Goal: Download file/media

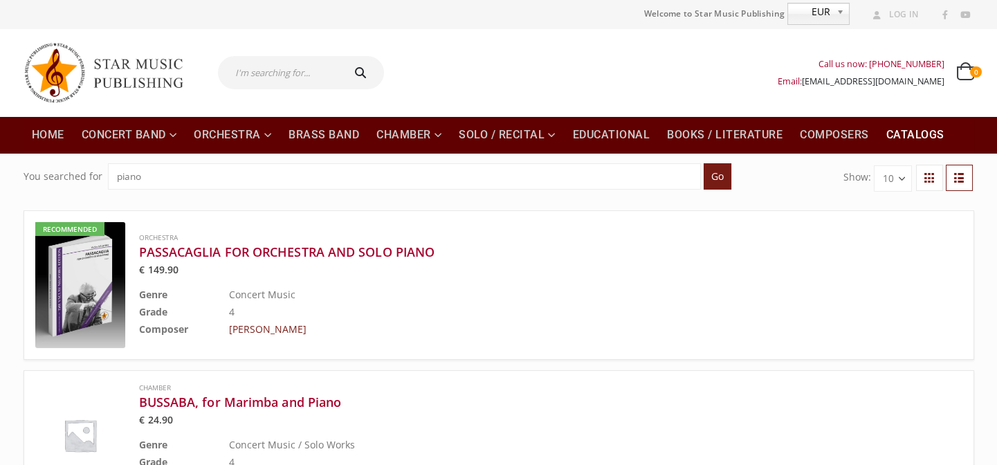
click at [911, 125] on link "Catalogs" at bounding box center [915, 134] width 75 height 37
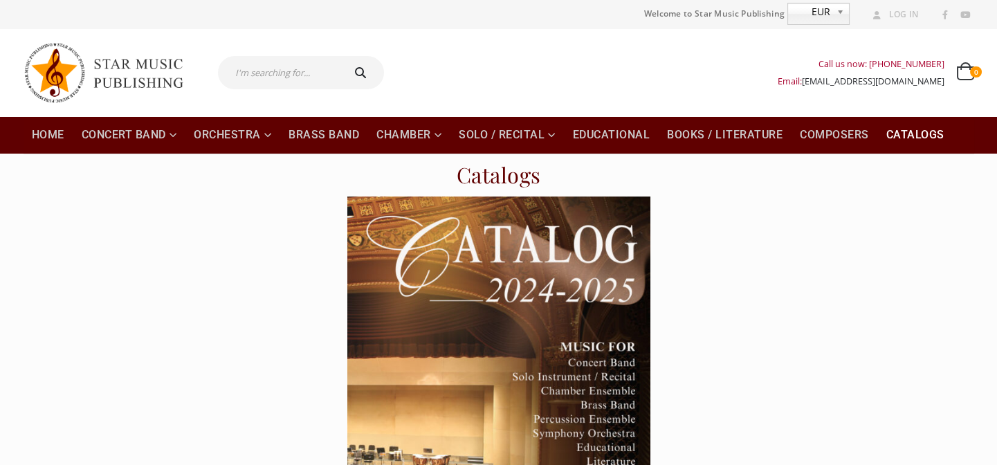
scroll to position [188, 0]
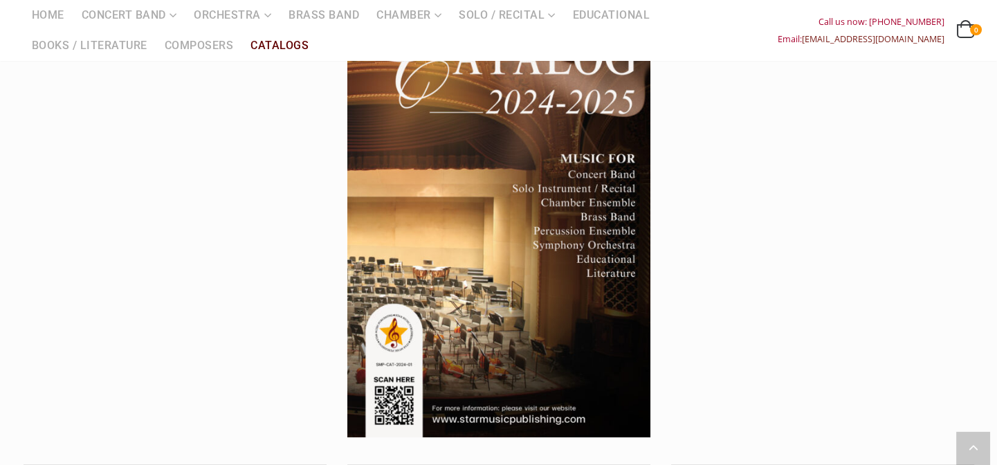
click at [493, 190] on img at bounding box center [498, 222] width 303 height 429
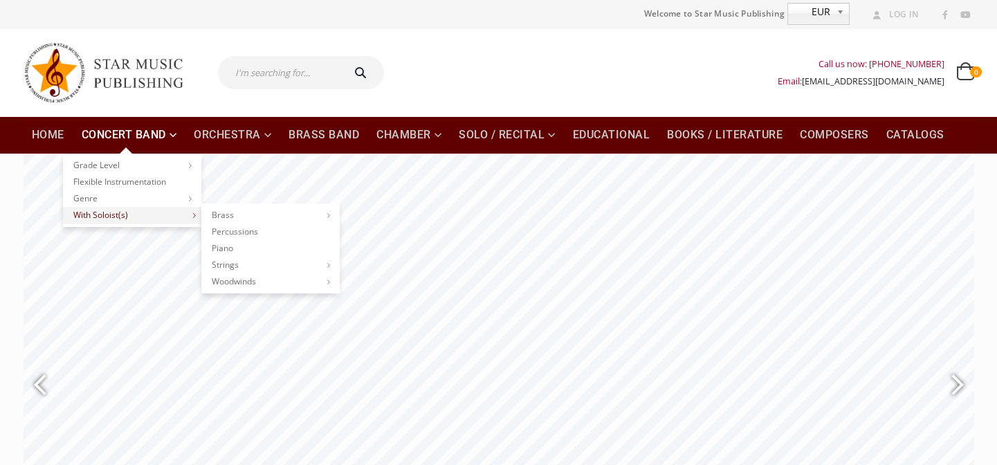
scroll to position [62, 0]
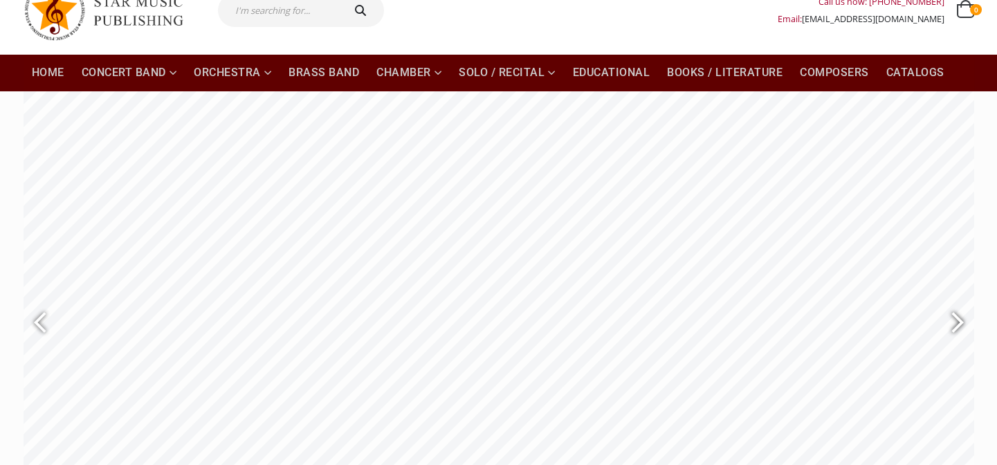
click at [952, 321] on div at bounding box center [951, 323] width 32 height 50
click at [47, 319] on div at bounding box center [46, 323] width 32 height 50
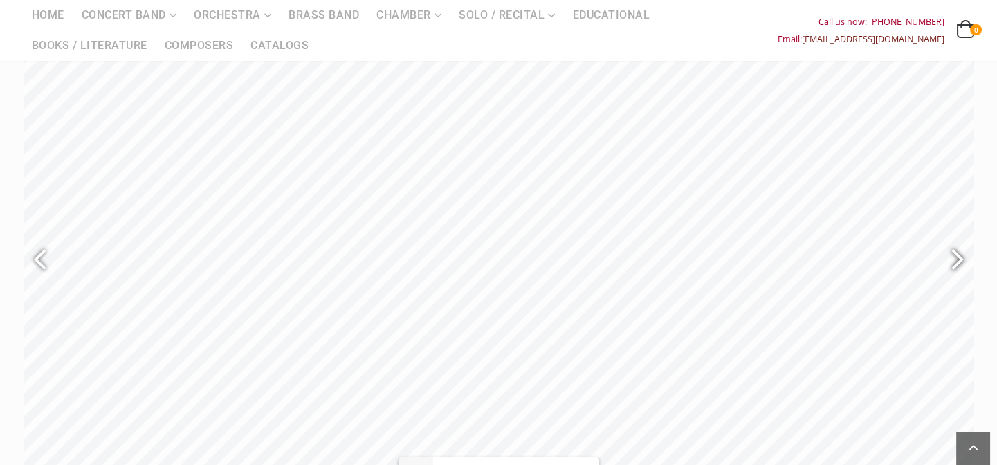
click at [953, 255] on div at bounding box center [951, 260] width 32 height 50
click at [953, 256] on div at bounding box center [951, 260] width 32 height 50
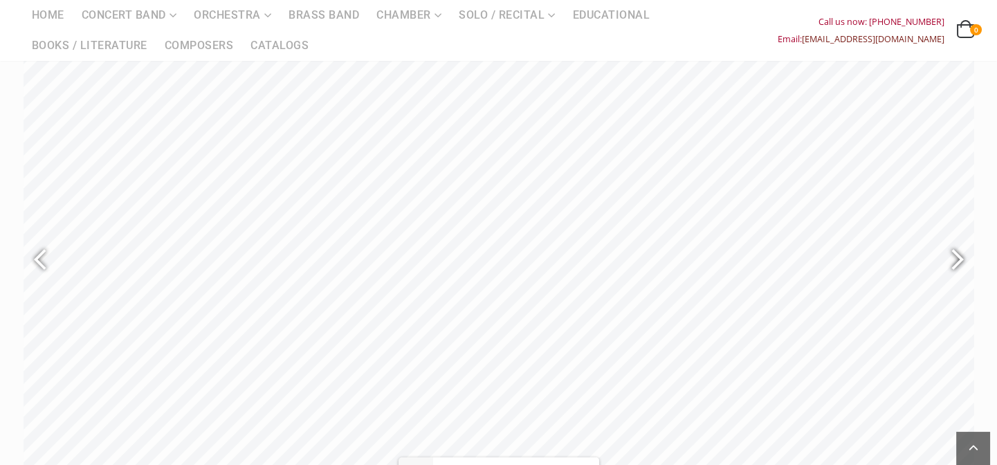
click at [951, 256] on div at bounding box center [951, 260] width 32 height 50
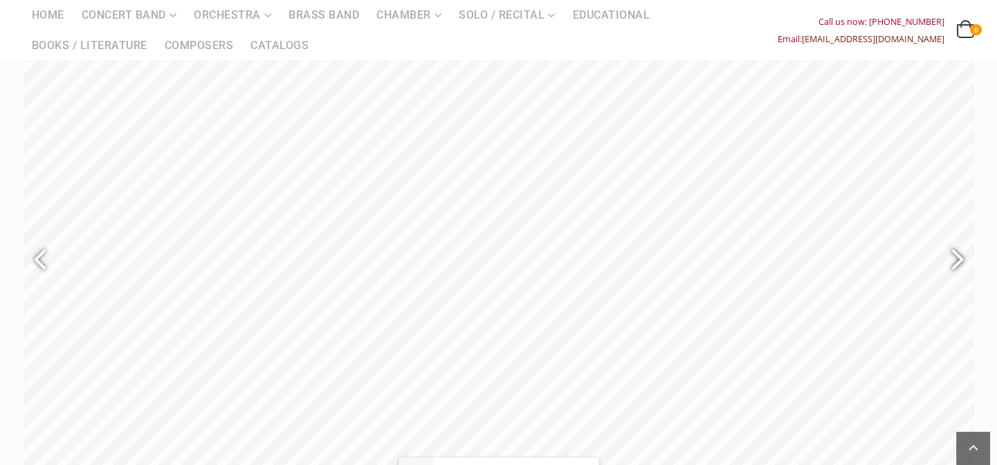
click at [971, 250] on div at bounding box center [956, 260] width 35 height 69
click at [966, 255] on div at bounding box center [951, 260] width 32 height 50
click at [962, 258] on div at bounding box center [951, 260] width 32 height 50
type input "33"
